Goal: Transaction & Acquisition: Obtain resource

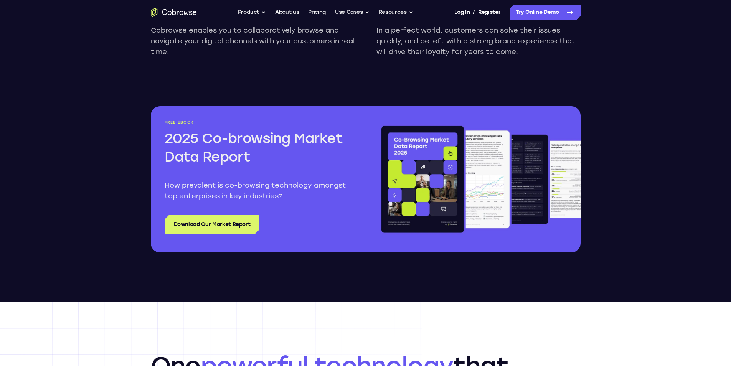
scroll to position [844, 0]
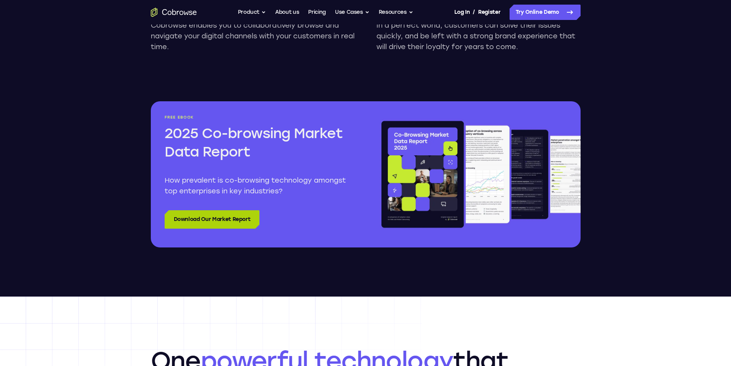
click at [216, 213] on link "Download Our Market Report" at bounding box center [212, 219] width 95 height 18
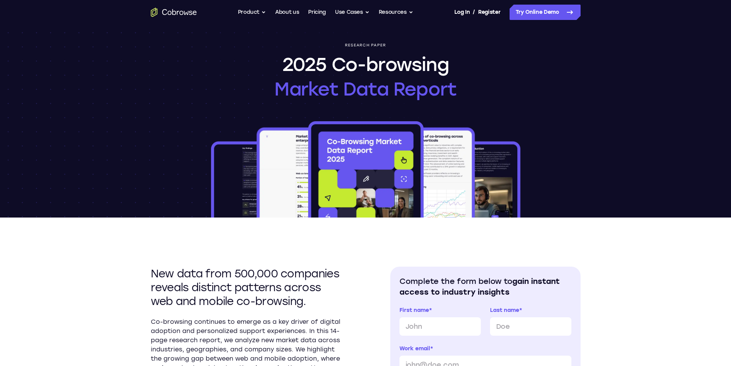
click at [225, 127] on img at bounding box center [365, 169] width 312 height 98
click at [281, 100] on span "Market Data Report" at bounding box center [365, 89] width 182 height 25
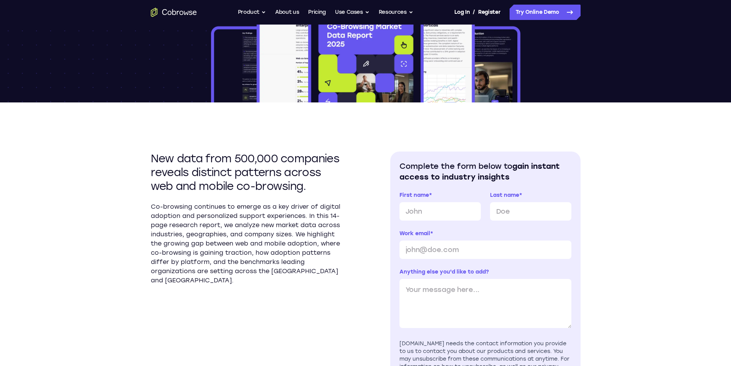
scroll to position [230, 0]
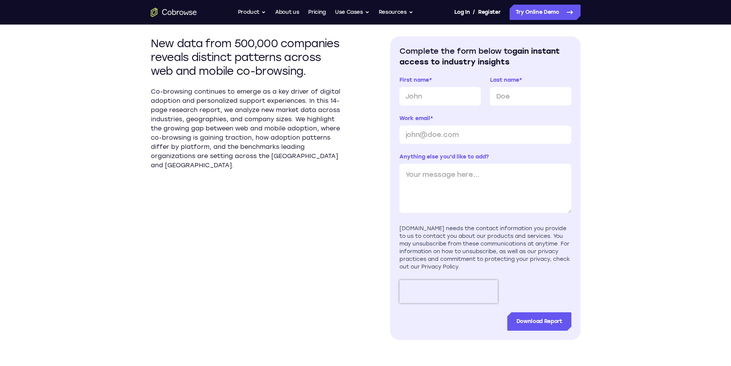
click at [184, 138] on p "Co-browsing continues to emerge as a key driver of digital adoption and persona…" at bounding box center [246, 128] width 190 height 83
click at [481, 113] on form "First name * Last name * Work email * Anything else you'd like to add? Gated as…" at bounding box center [485, 203] width 172 height 254
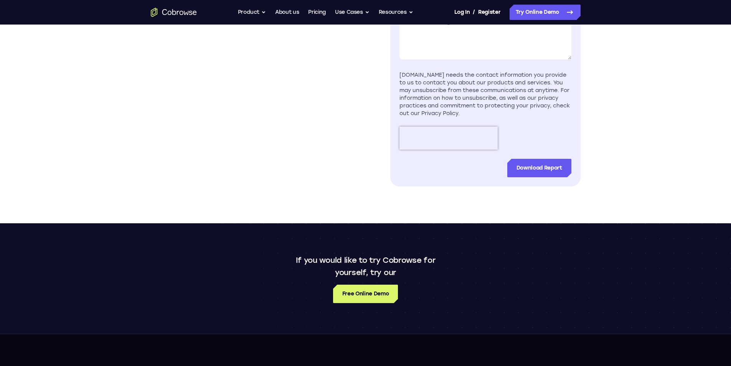
scroll to position [537, 0]
